Goal: Task Accomplishment & Management: Complete application form

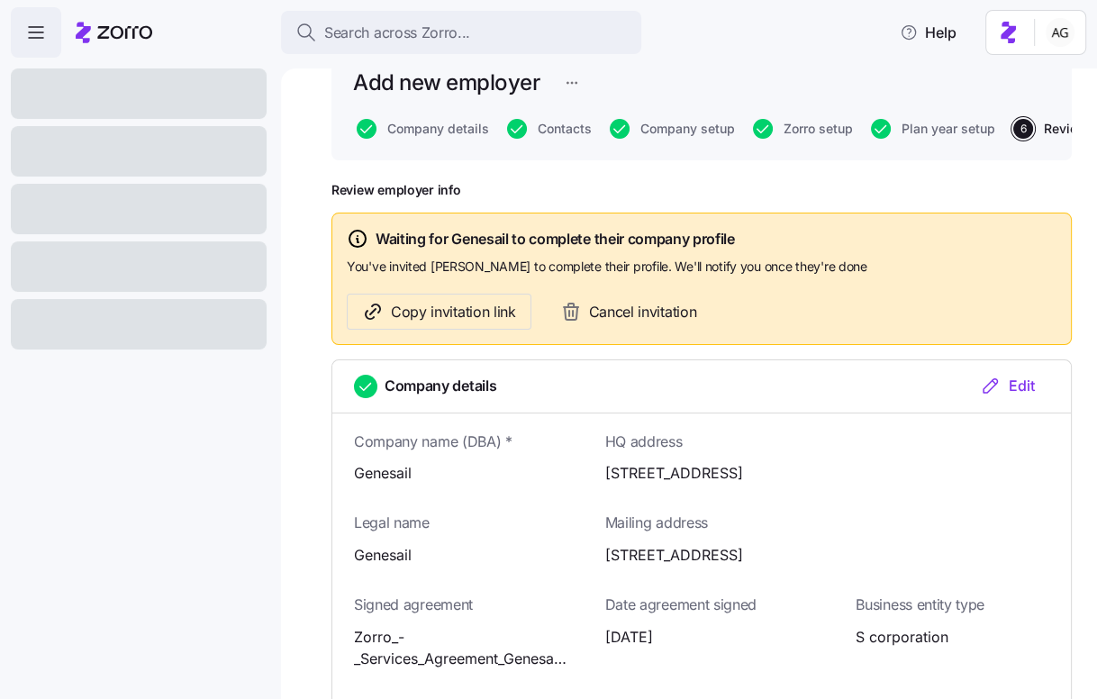
scroll to position [117, 0]
